Goal: Transaction & Acquisition: Download file/media

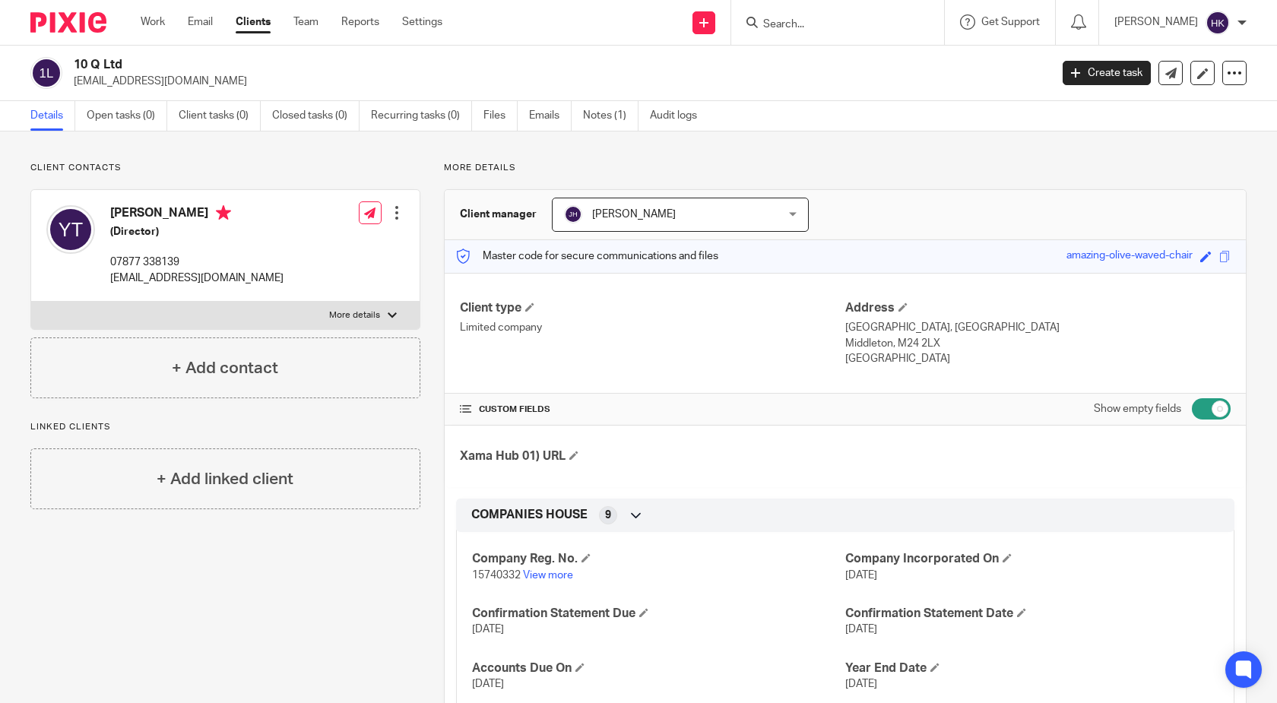
click at [818, 18] on input "Search" at bounding box center [829, 25] width 137 height 14
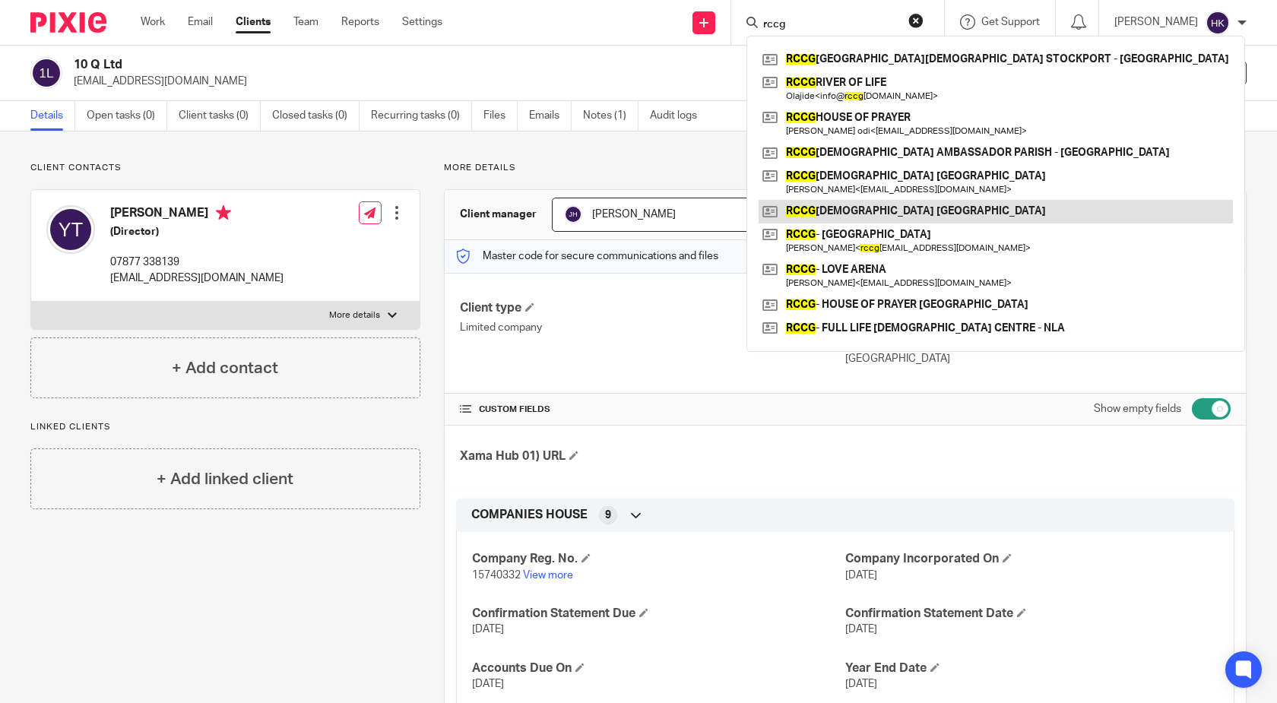
type input "rccg"
click at [934, 215] on link at bounding box center [995, 211] width 474 height 23
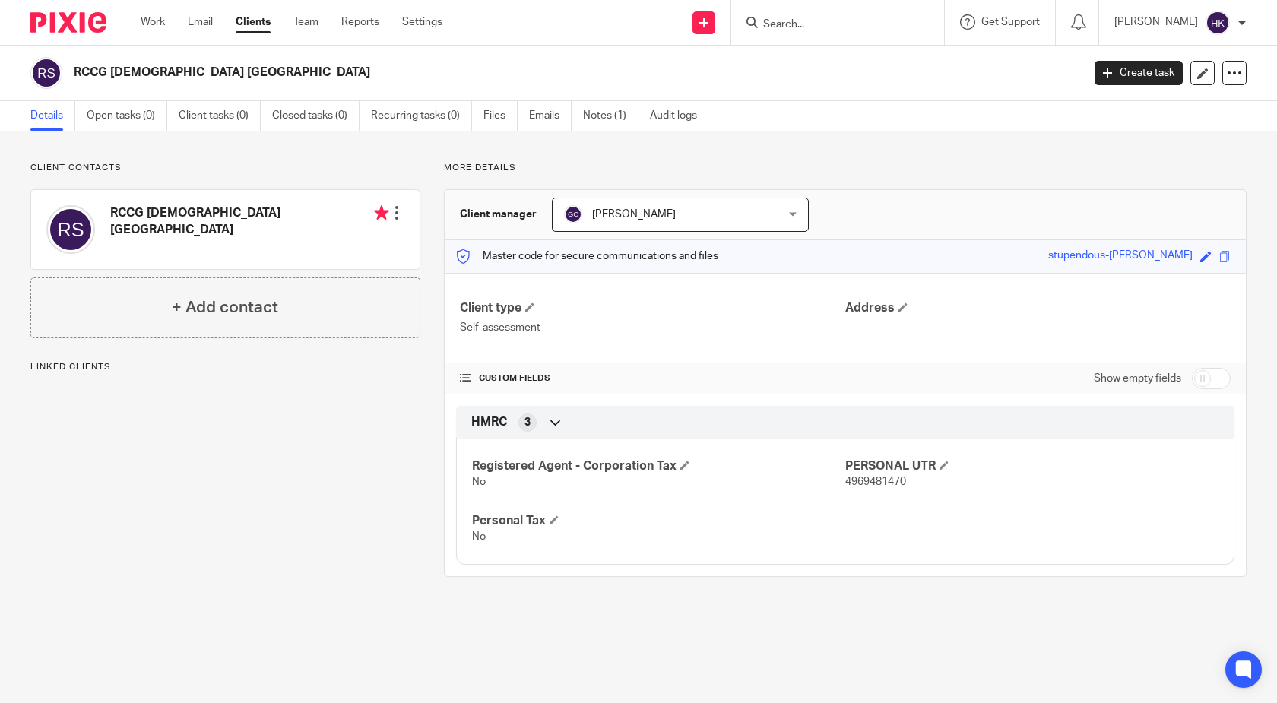
click at [854, 23] on input "Search" at bounding box center [829, 25] width 137 height 14
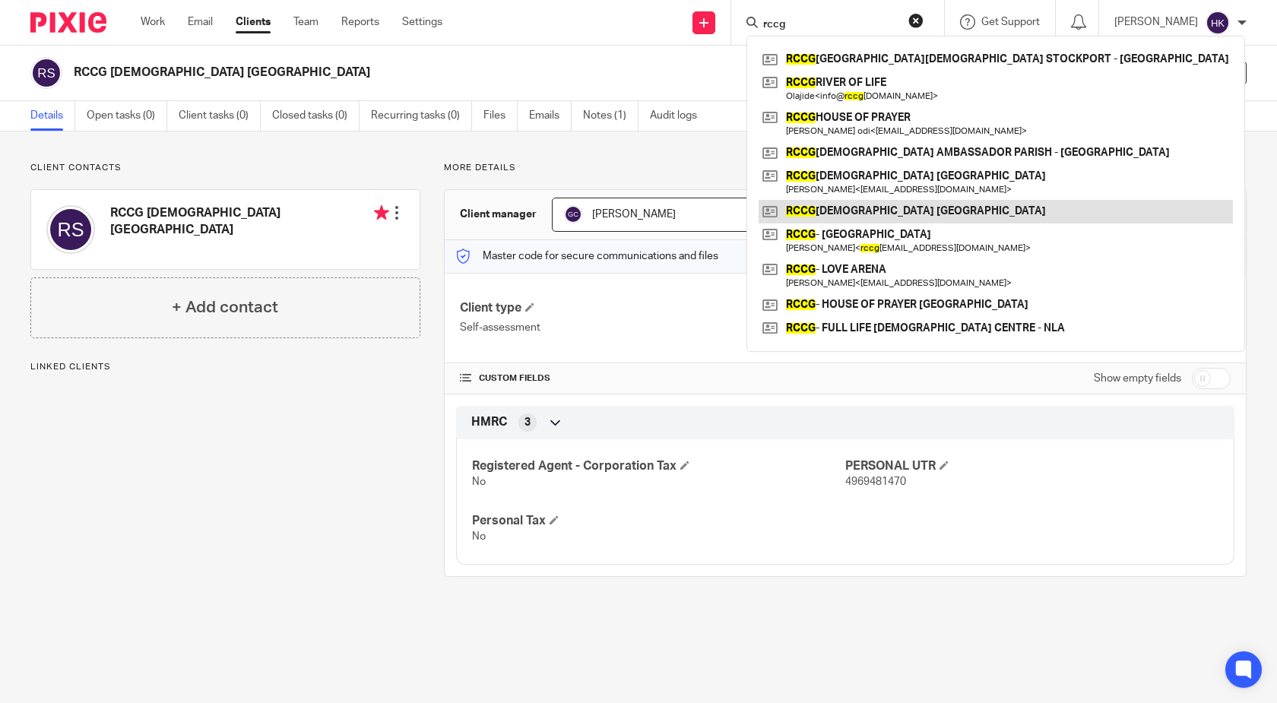
type input "rccg"
click at [913, 205] on link at bounding box center [995, 211] width 474 height 23
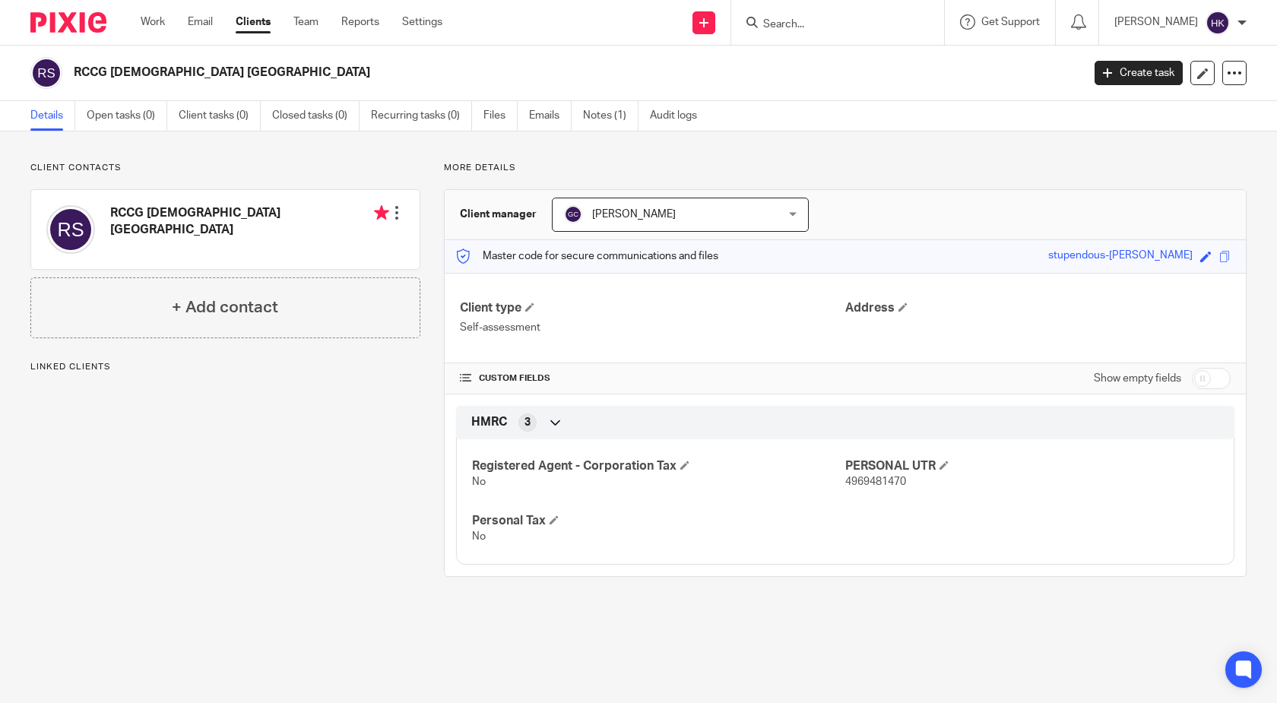
click at [858, 19] on input "Search" at bounding box center [829, 25] width 137 height 14
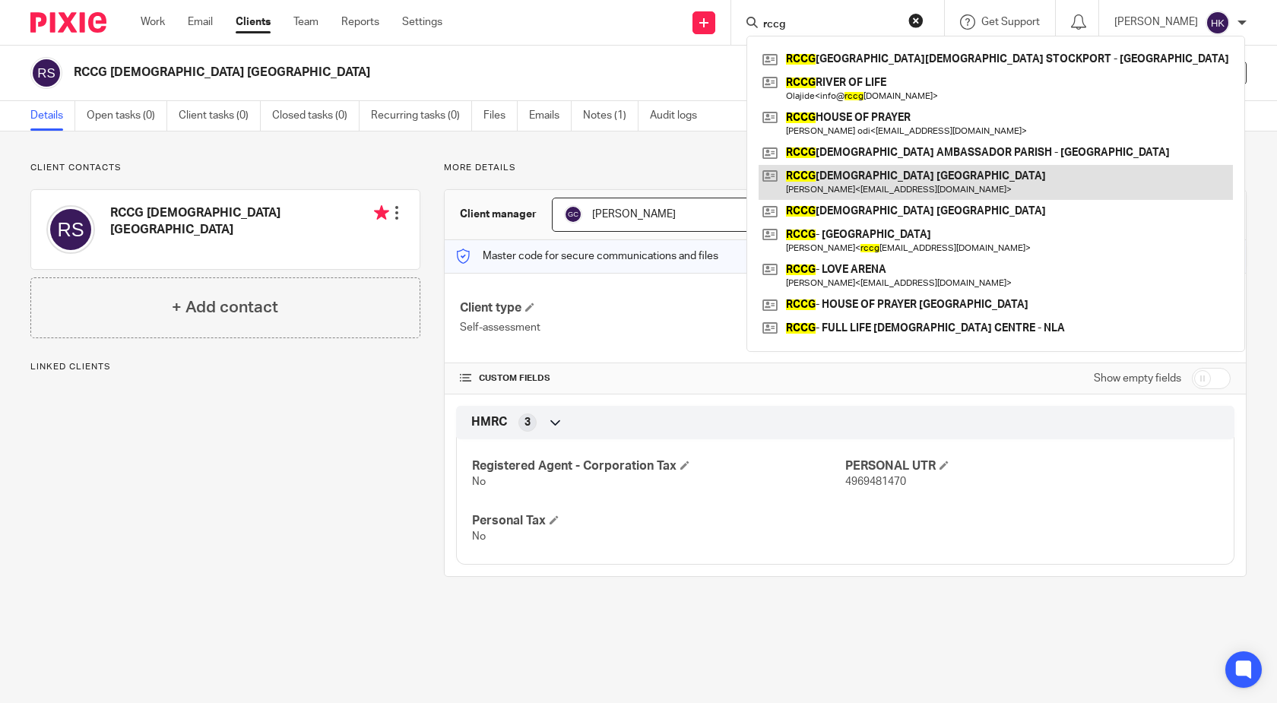
type input "rccg"
click at [868, 188] on link at bounding box center [995, 182] width 474 height 35
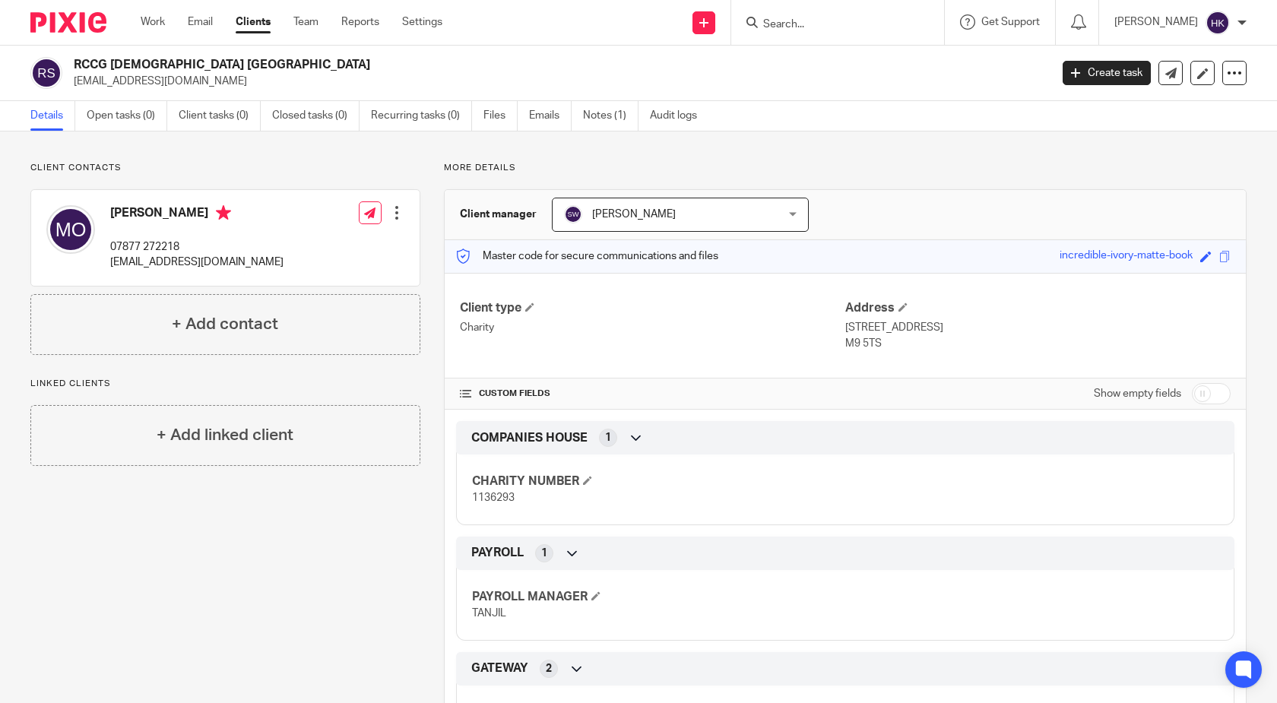
click at [788, 27] on input "Search" at bounding box center [829, 25] width 137 height 14
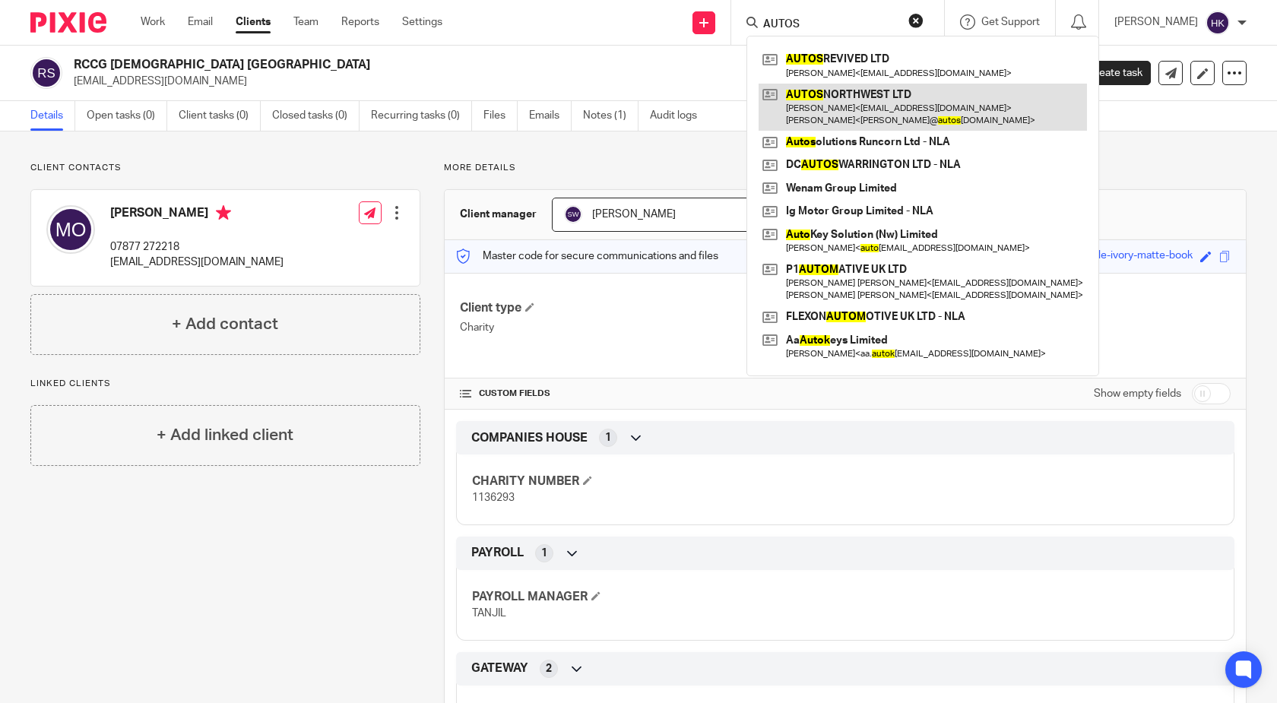
type input "AUTOS"
click at [850, 105] on link at bounding box center [922, 107] width 328 height 47
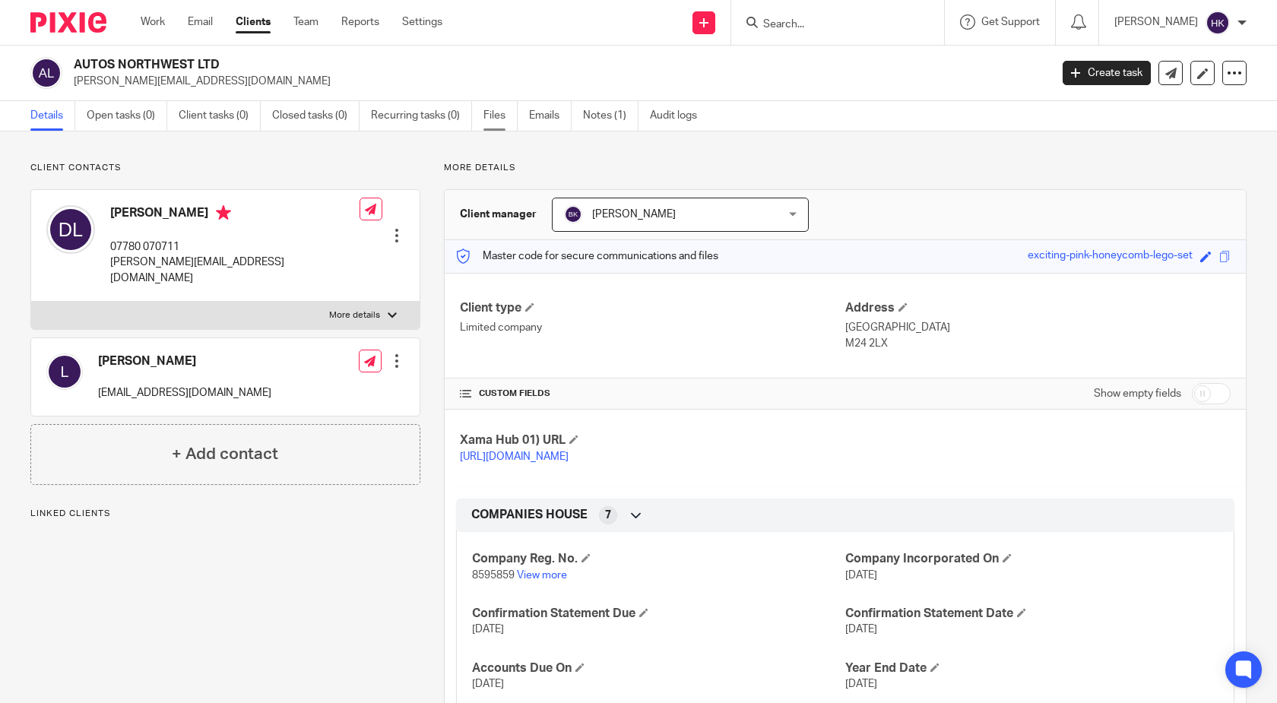
click at [500, 106] on link "Files" at bounding box center [500, 116] width 34 height 30
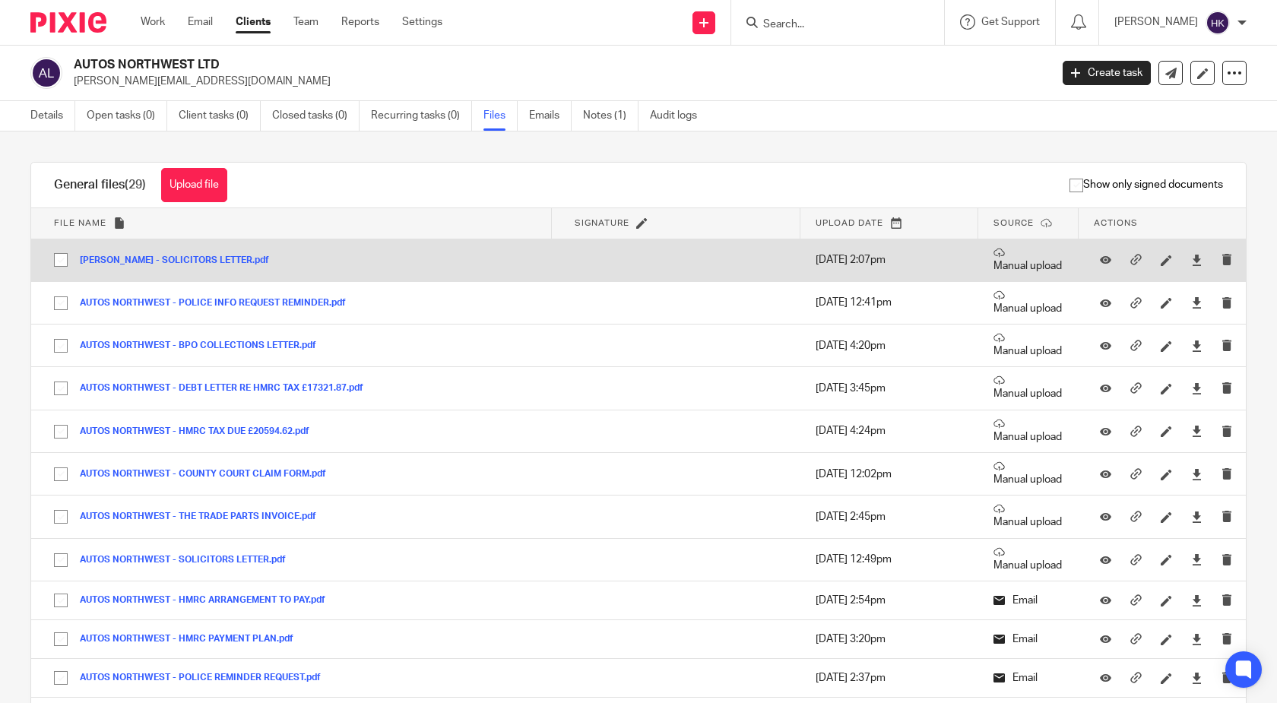
click at [194, 258] on button "WALKER MORRIS - SOLICITORS LETTER.pdf" at bounding box center [180, 260] width 201 height 11
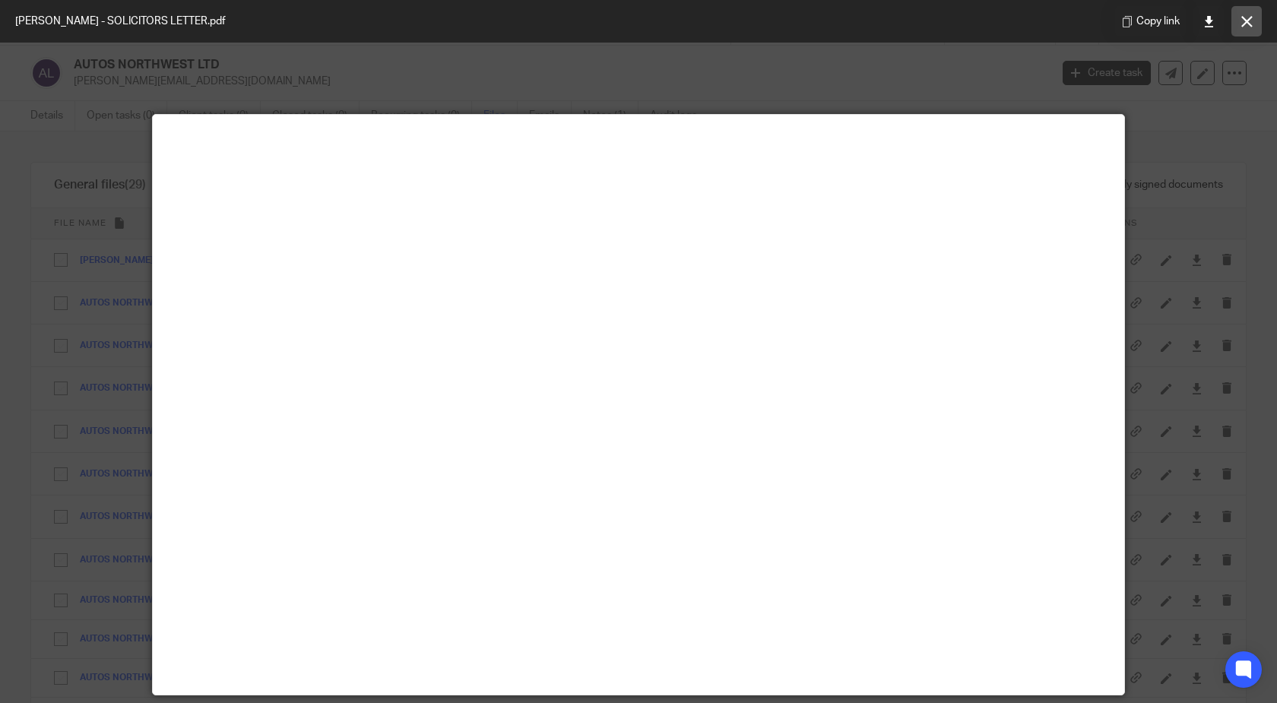
click at [1255, 21] on button at bounding box center [1246, 21] width 30 height 30
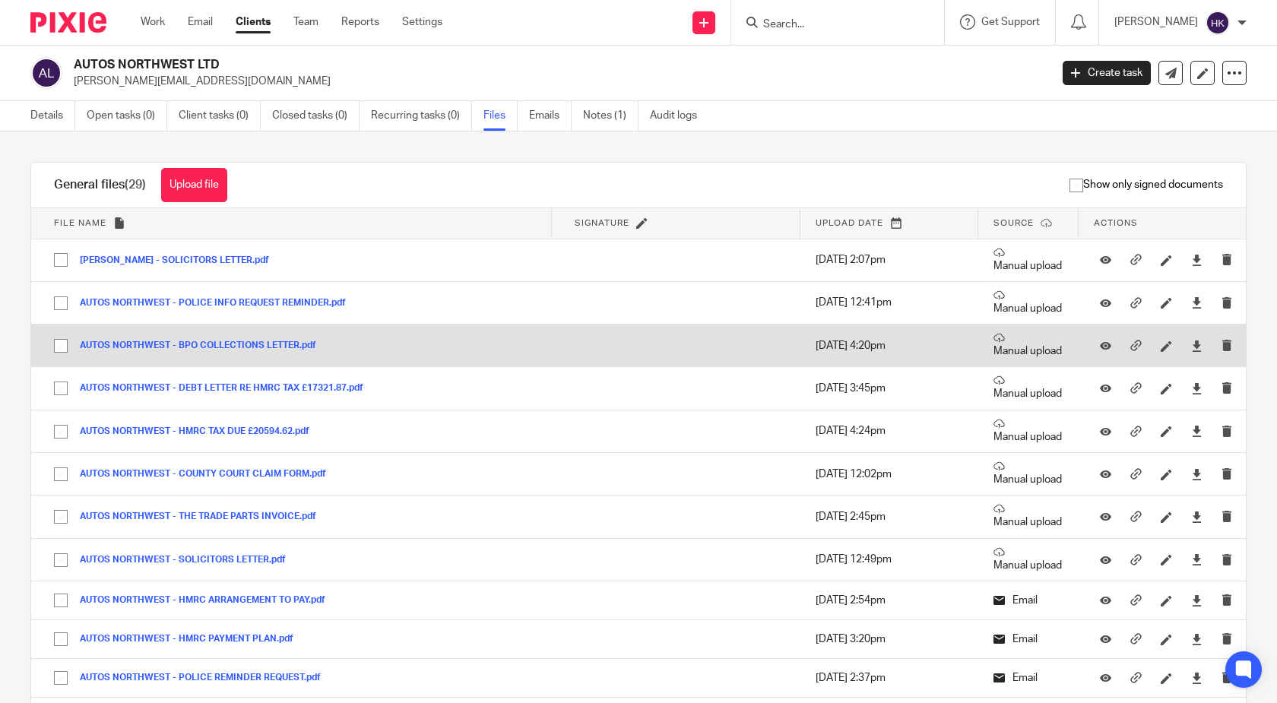
click at [205, 345] on button "AUTOS NORTHWEST - BPO COLLECTIONS LETTER.pdf" at bounding box center [204, 345] width 248 height 11
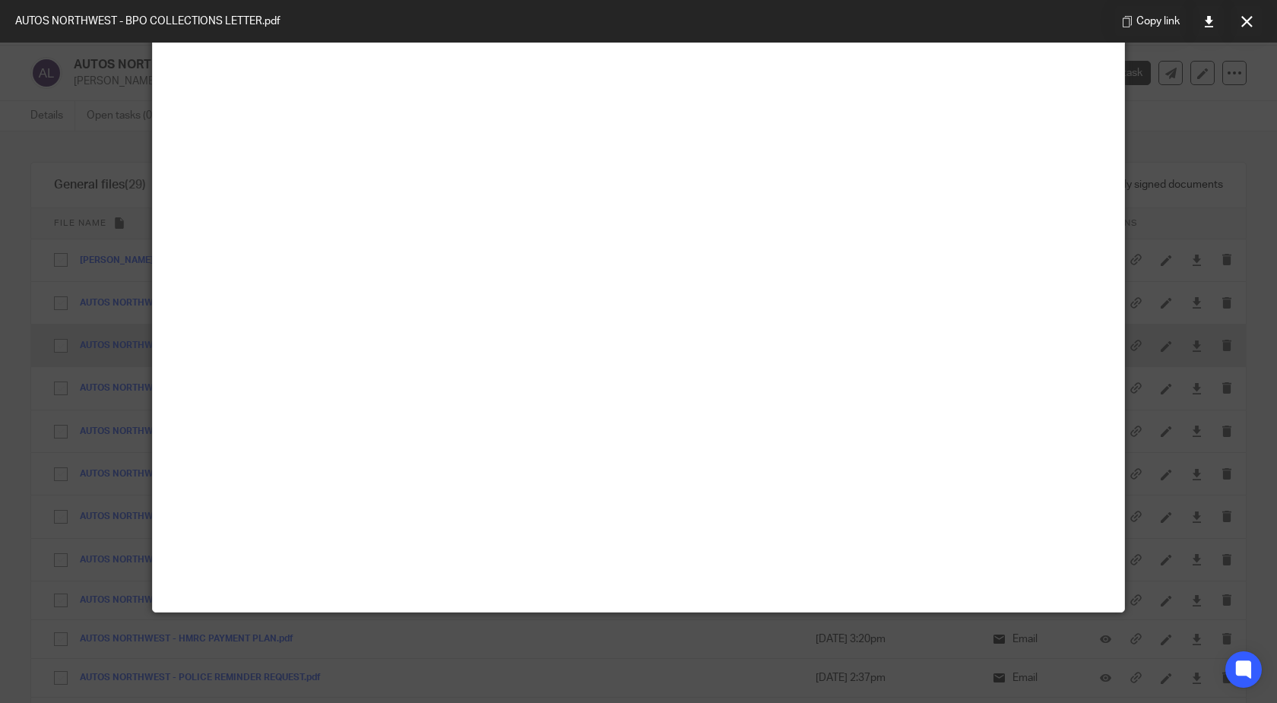
scroll to position [106, 0]
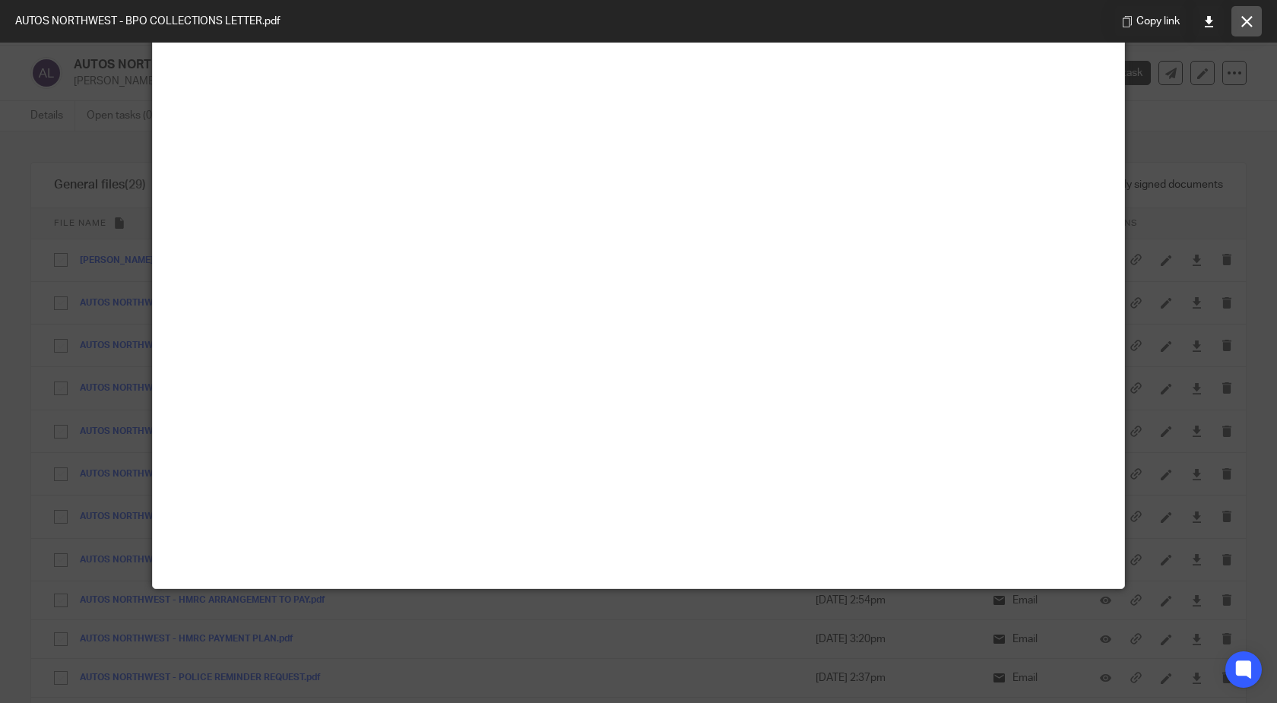
click at [1239, 14] on button at bounding box center [1246, 21] width 30 height 30
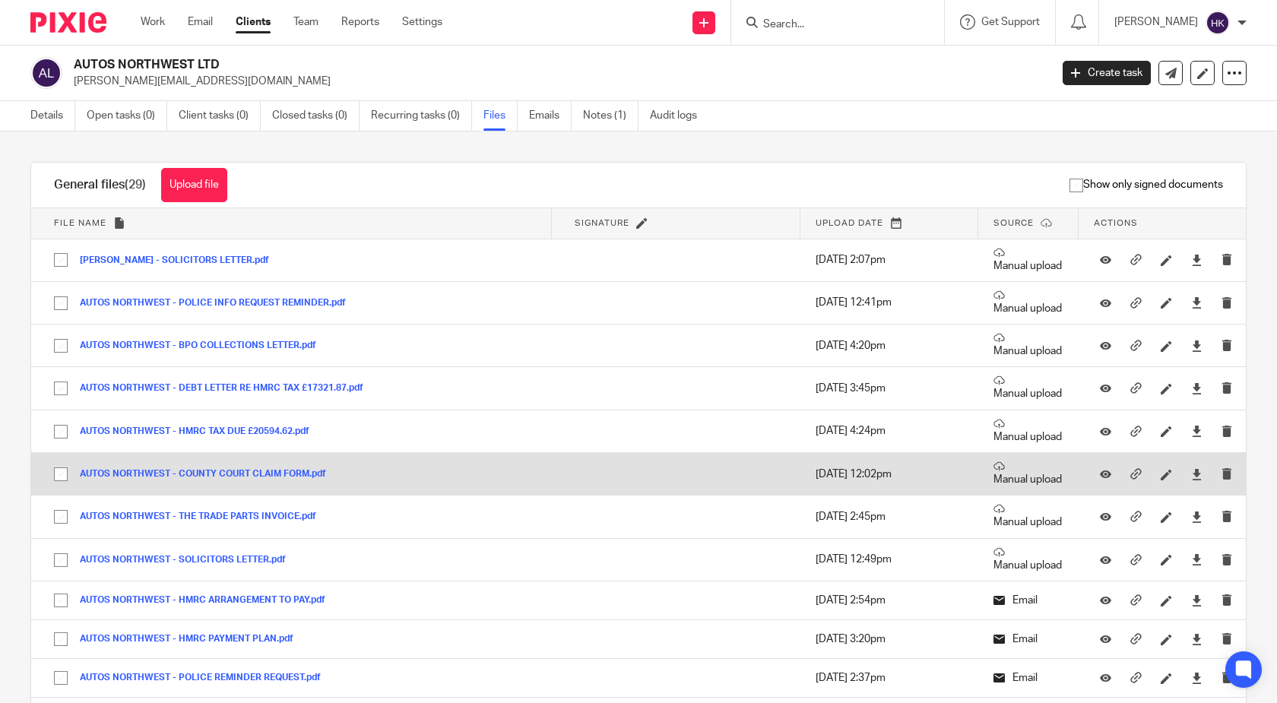
click at [214, 471] on button "AUTOS NORTHWEST - COUNTY COURT CLAIM FORM.pdf" at bounding box center [209, 474] width 258 height 11
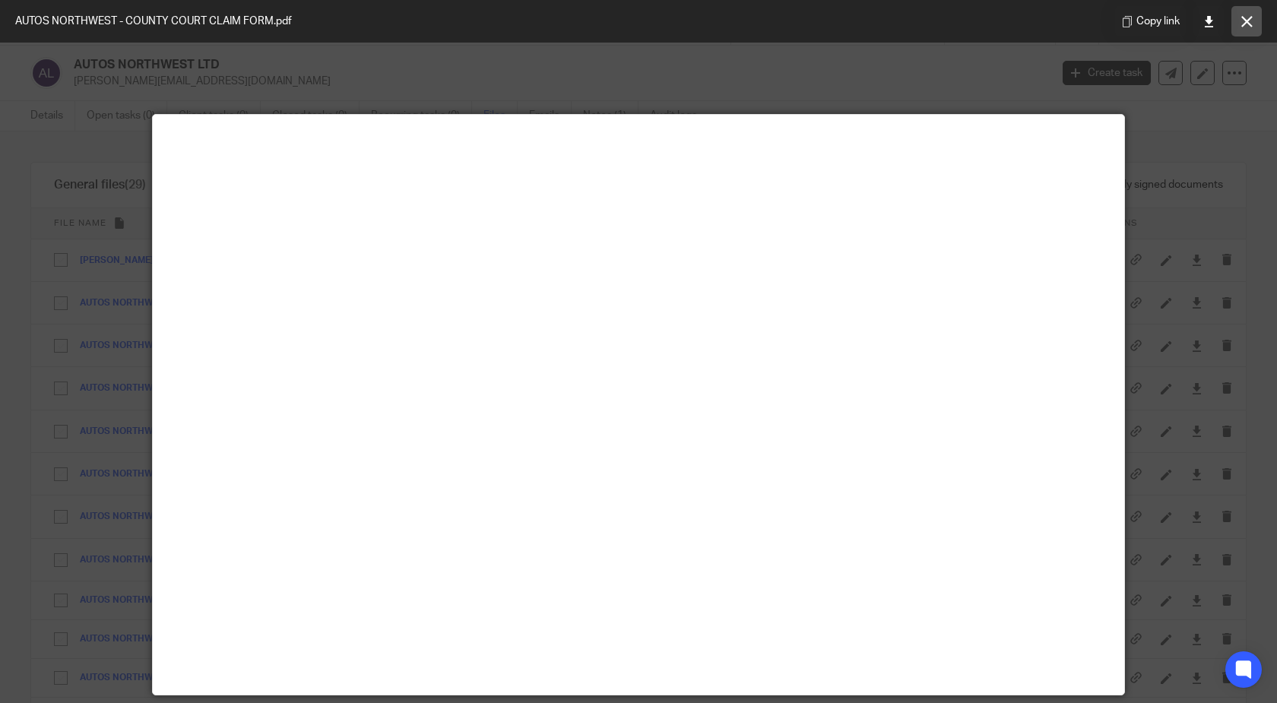
click at [1243, 22] on icon at bounding box center [1246, 21] width 11 height 11
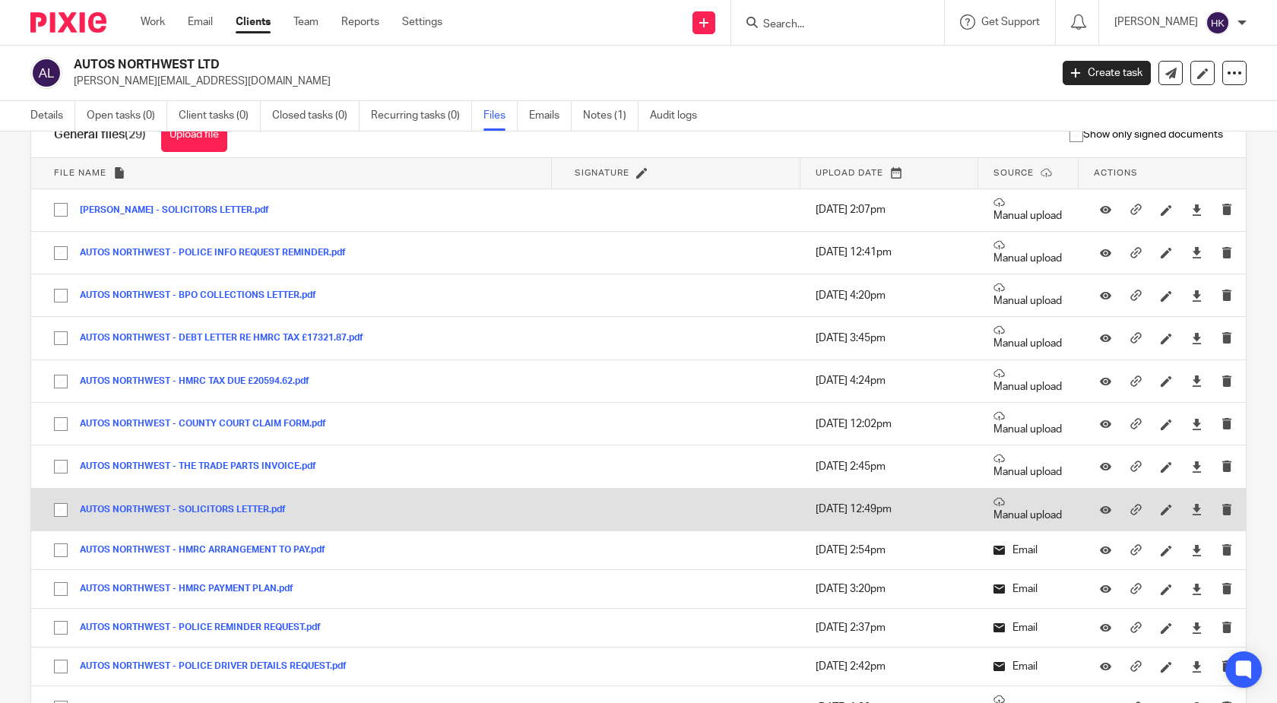
scroll to position [73, 0]
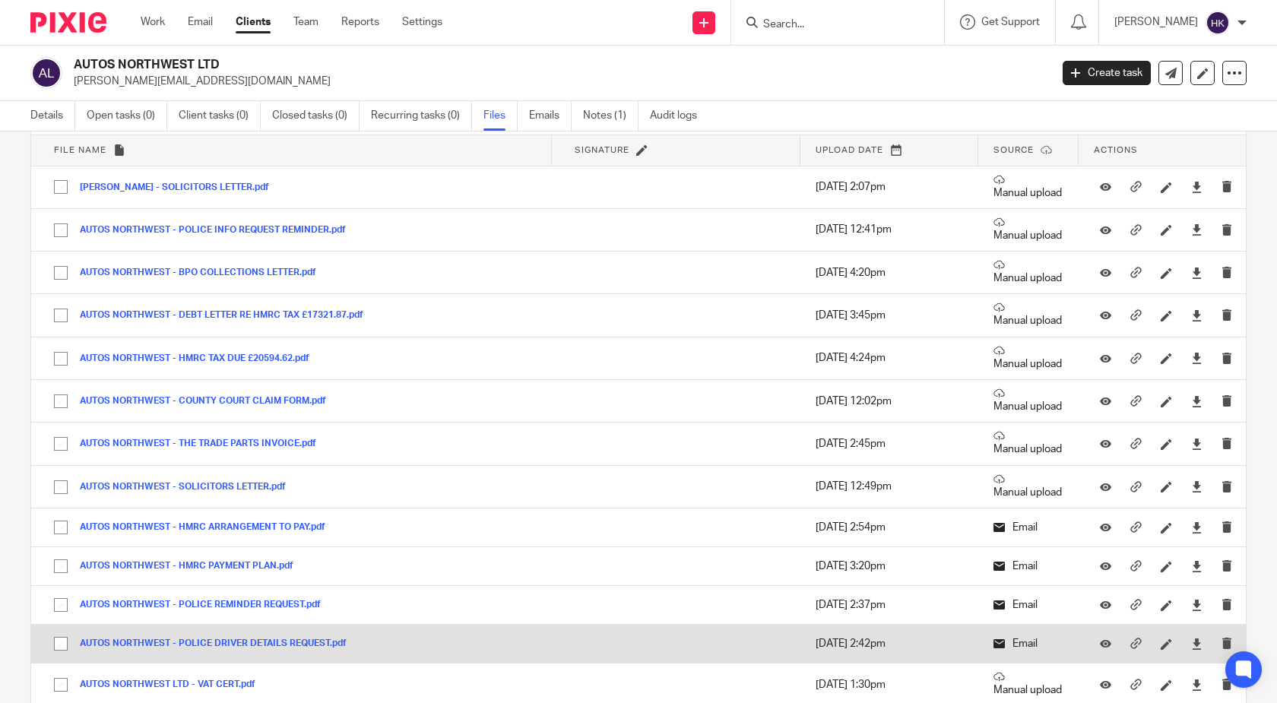
click at [273, 642] on button "AUTOS NORTHWEST - POLICE DRIVER DETAILS REQUEST.pdf" at bounding box center [219, 643] width 278 height 11
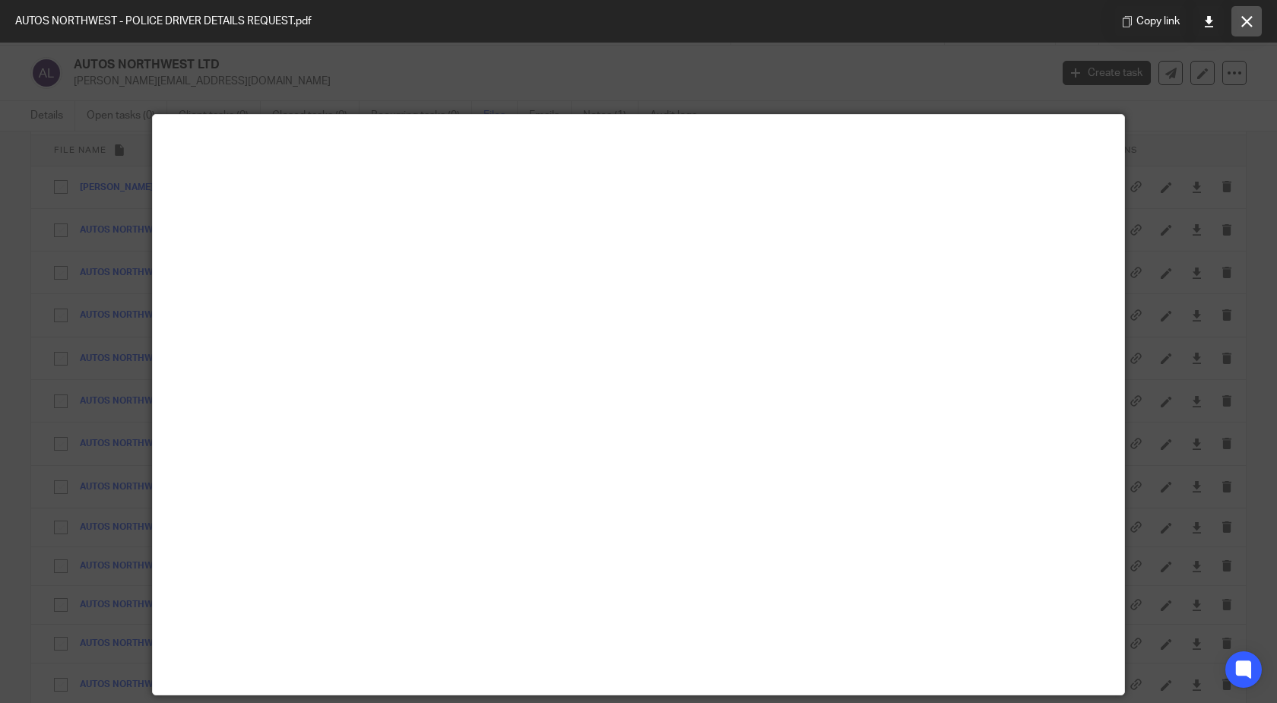
click at [1242, 21] on icon at bounding box center [1246, 21] width 11 height 11
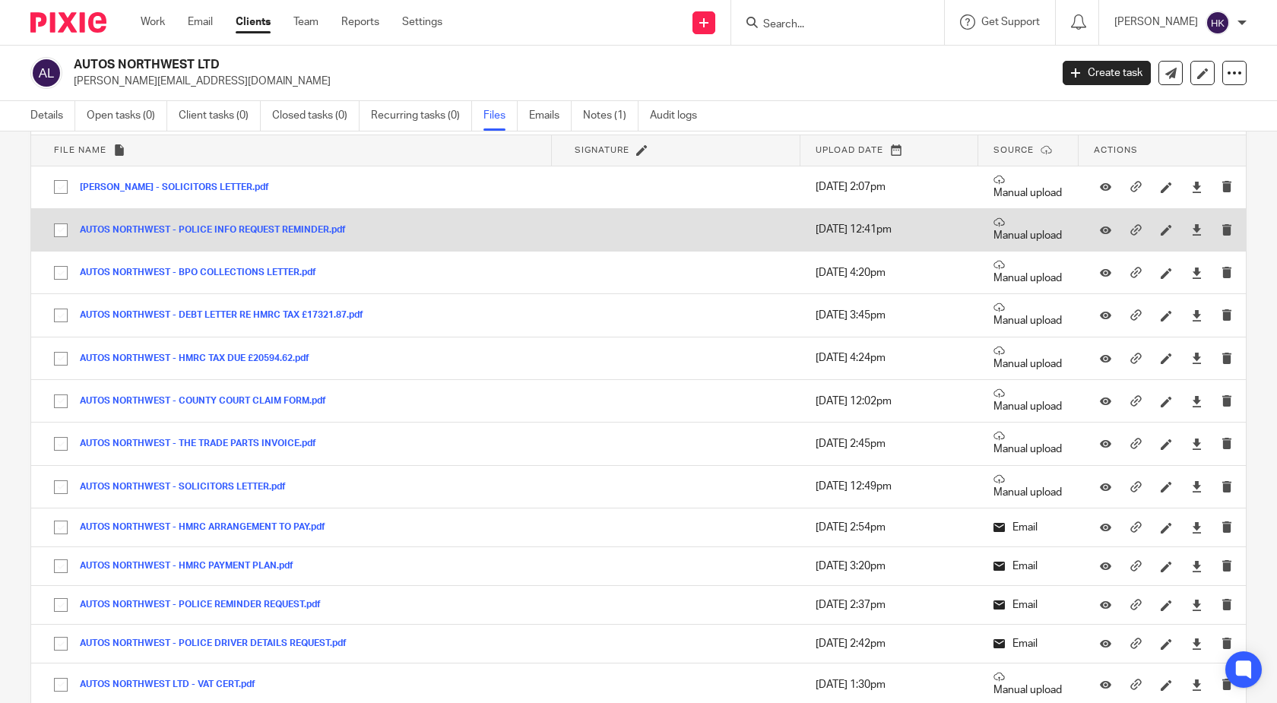
click at [187, 230] on button "AUTOS NORTHWEST - POLICE INFO REQUEST REMINDER.pdf" at bounding box center [218, 230] width 277 height 11
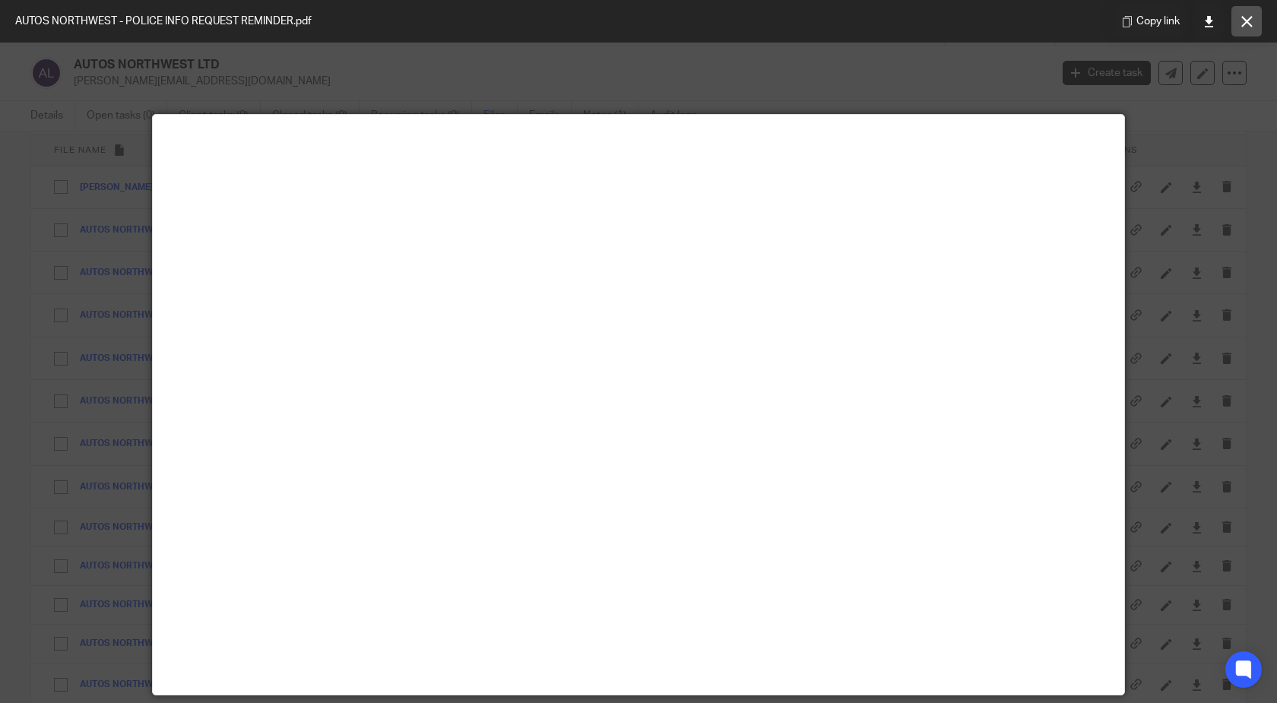
click at [1244, 14] on button at bounding box center [1246, 21] width 30 height 30
